Goal: Task Accomplishment & Management: Manage account settings

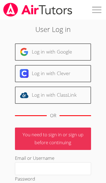
scroll to position [111, 0]
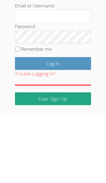
click at [19, 116] on input "Remember me" at bounding box center [17, 118] width 5 height 5
checkbox input "true"
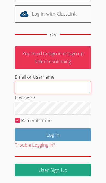
click at [68, 89] on input "Email or Username" at bounding box center [53, 87] width 77 height 13
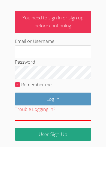
click at [72, 128] on input "Log in" at bounding box center [53, 134] width 77 height 13
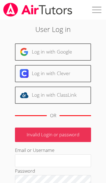
scroll to position [34, 0]
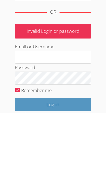
click at [72, 120] on input "Email or Username" at bounding box center [53, 126] width 77 height 13
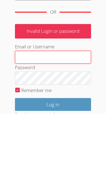
type input "Ehays083@gmail.com"
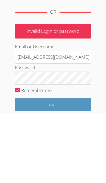
click at [53, 167] on input "Log in" at bounding box center [53, 173] width 77 height 13
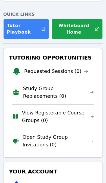
scroll to position [63, 0]
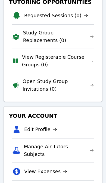
scroll to position [119, 0]
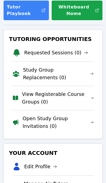
scroll to position [97, 0]
